Goal: Task Accomplishment & Management: Use online tool/utility

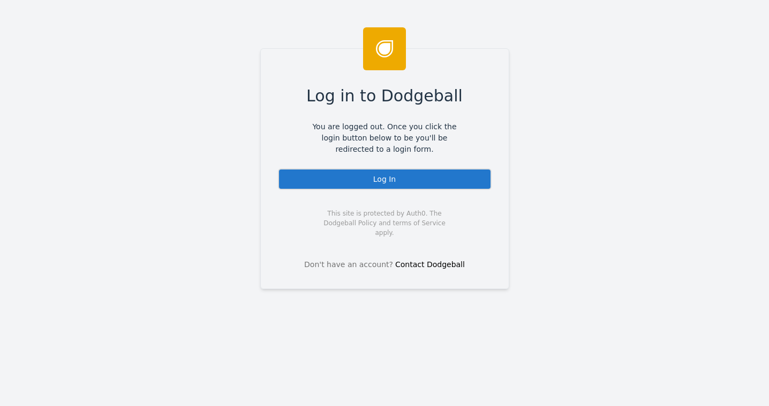
click at [373, 179] on div "Log In" at bounding box center [385, 178] width 214 height 21
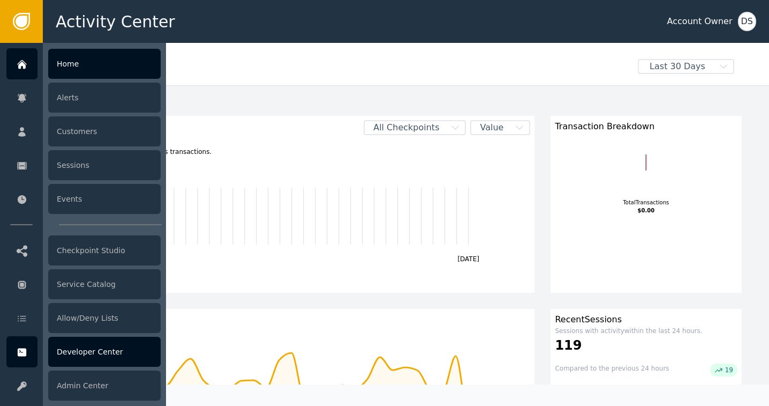
click at [21, 353] on icon at bounding box center [22, 352] width 9 height 8
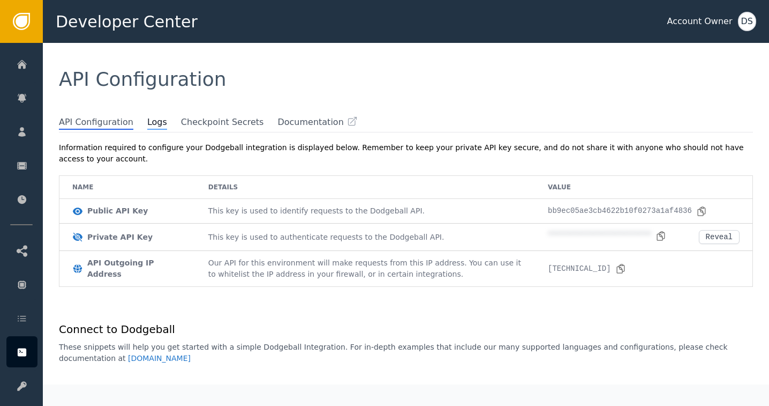
click at [152, 126] on span "Logs" at bounding box center [157, 123] width 20 height 14
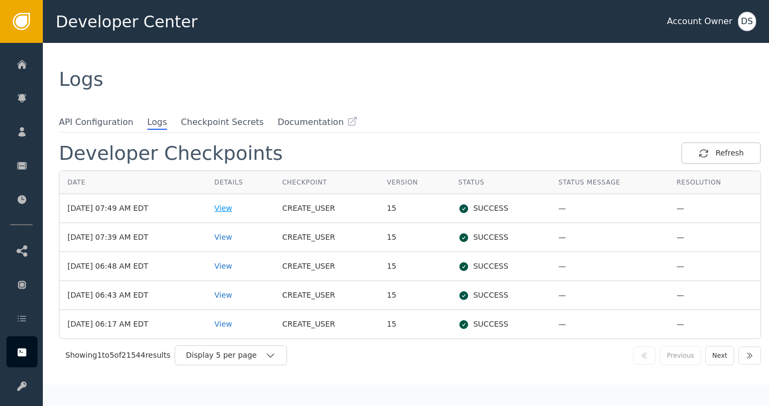
click at [237, 203] on div "View" at bounding box center [240, 208] width 52 height 11
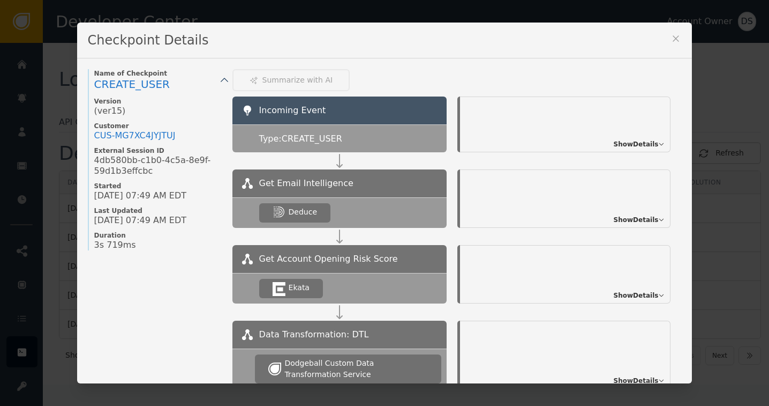
click at [674, 38] on icon at bounding box center [677, 39] width 6 height 6
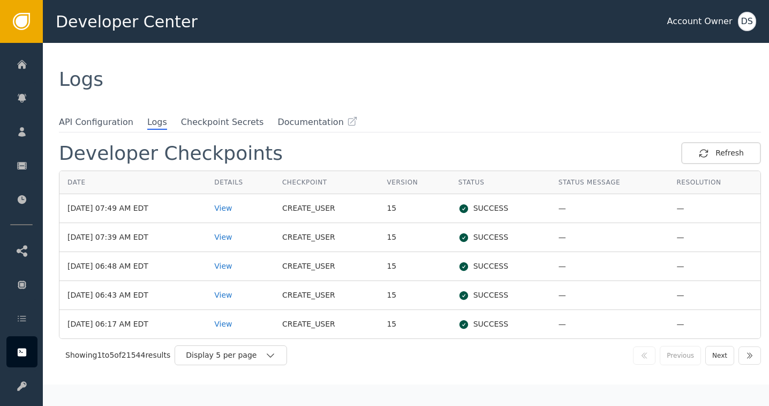
click at [752, 15] on div "DS" at bounding box center [747, 21] width 18 height 19
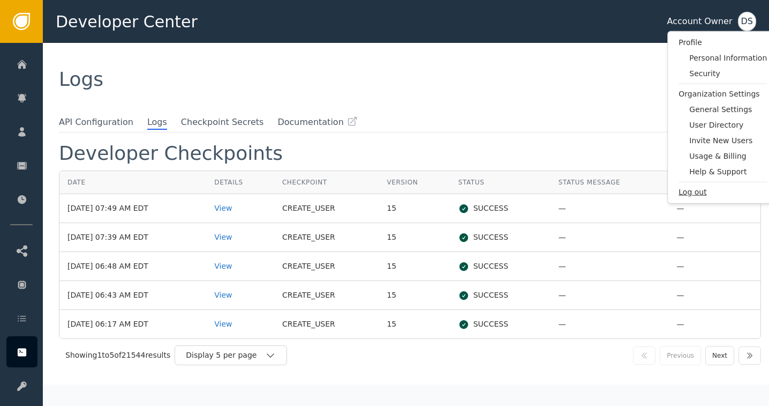
click at [689, 192] on span "Log out" at bounding box center [723, 191] width 88 height 11
